Goal: Information Seeking & Learning: Learn about a topic

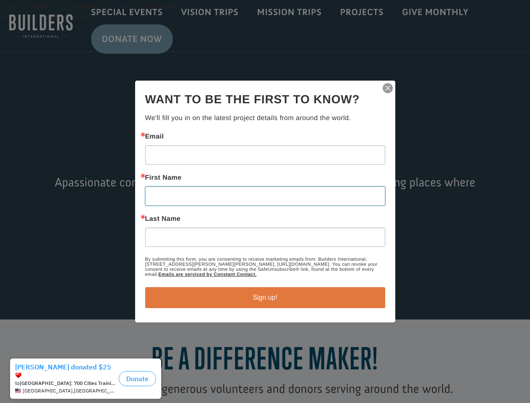
click at [265, 202] on input "First Name" at bounding box center [265, 195] width 240 height 19
click at [388, 88] on img "button" at bounding box center [388, 88] width 12 height 12
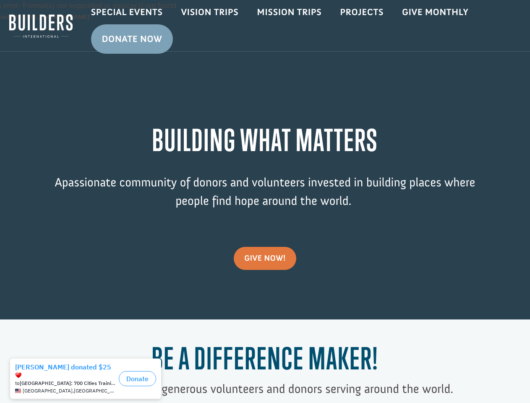
click at [265, 298] on div "Video Player Media error: Format(s) not supported or source(s) not found Downlo…" at bounding box center [265, 160] width 530 height 320
click at [88, 379] on h1 "Be a Difference Maker!" at bounding box center [265, 360] width 424 height 39
click at [137, 375] on h1 "Be a Difference Maker!" at bounding box center [265, 360] width 424 height 39
